Goal: Navigation & Orientation: Find specific page/section

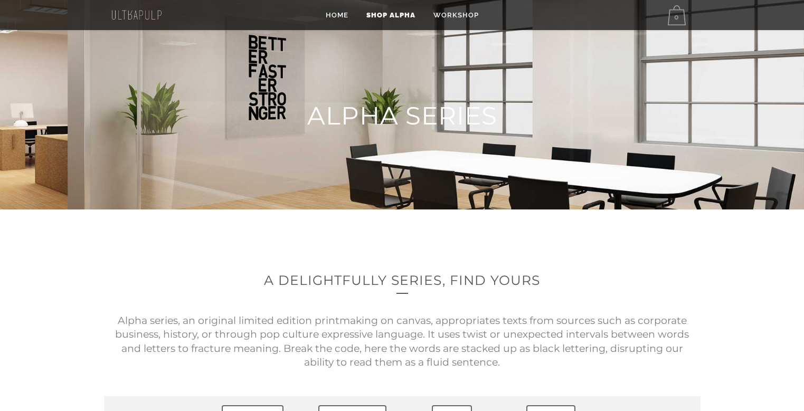
scroll to position [263, 0]
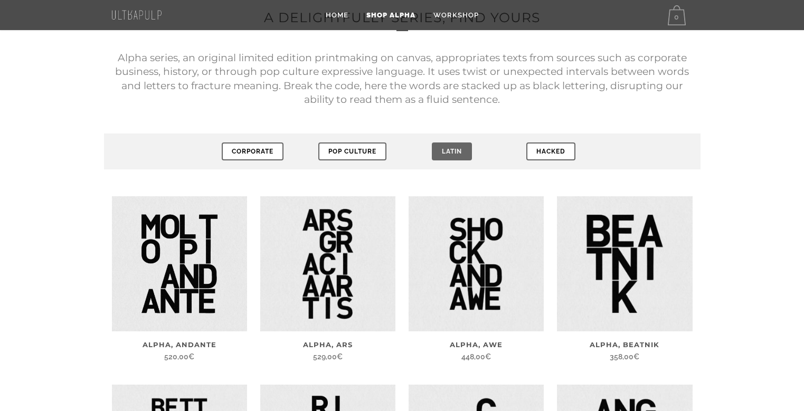
click at [448, 152] on link "Latin" at bounding box center [452, 152] width 40 height 18
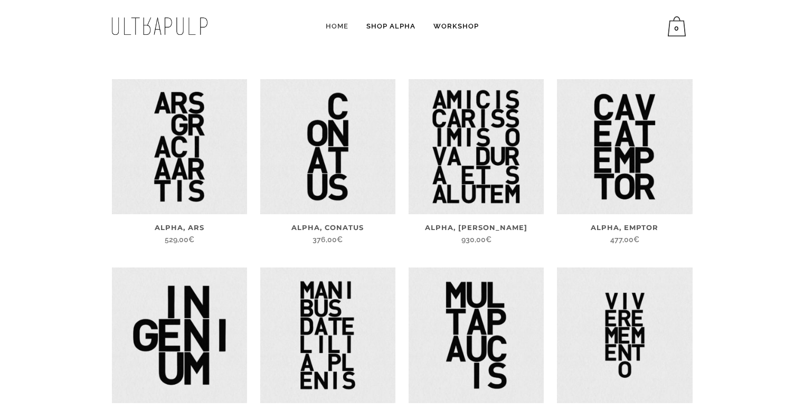
click at [343, 25] on span "Home" at bounding box center [337, 26] width 23 height 8
